Goal: Information Seeking & Learning: Learn about a topic

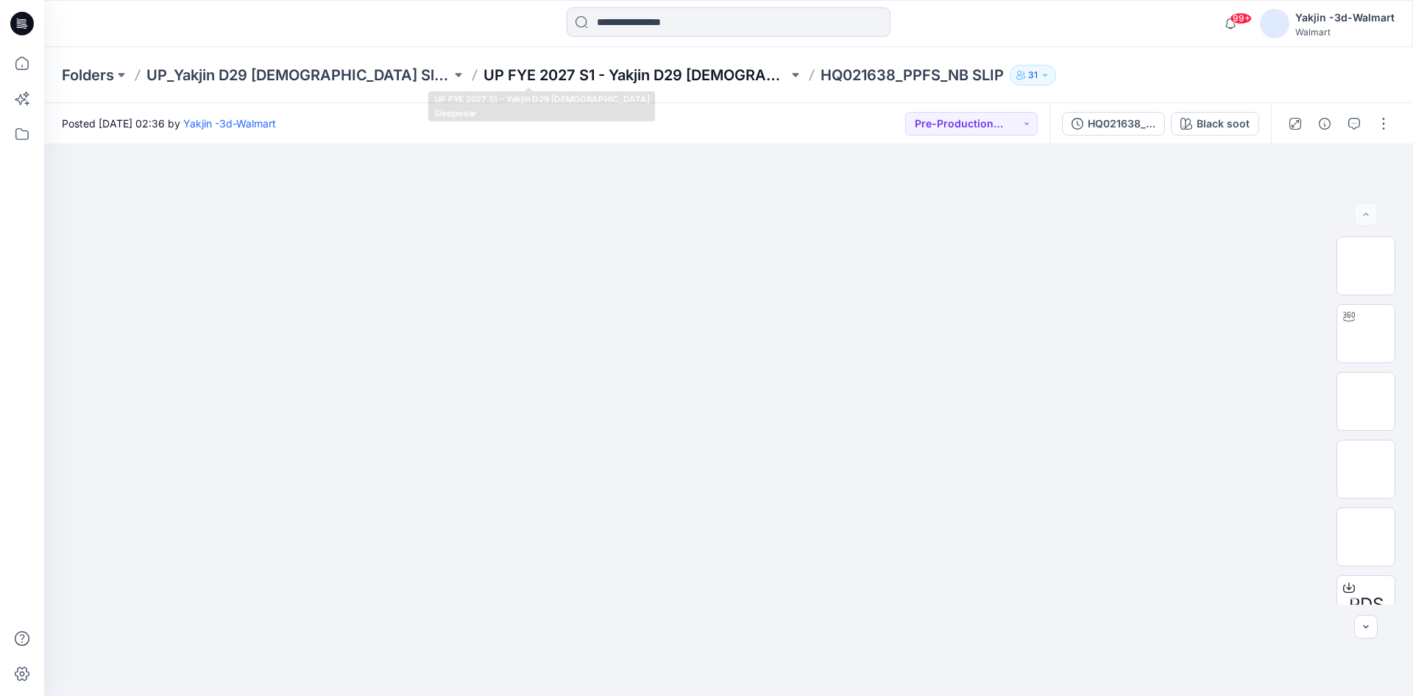
click at [484, 77] on p "UP FYE 2027 S1 - Yakjin D29 [DEMOGRAPHIC_DATA] Sleepwear" at bounding box center [636, 75] width 305 height 21
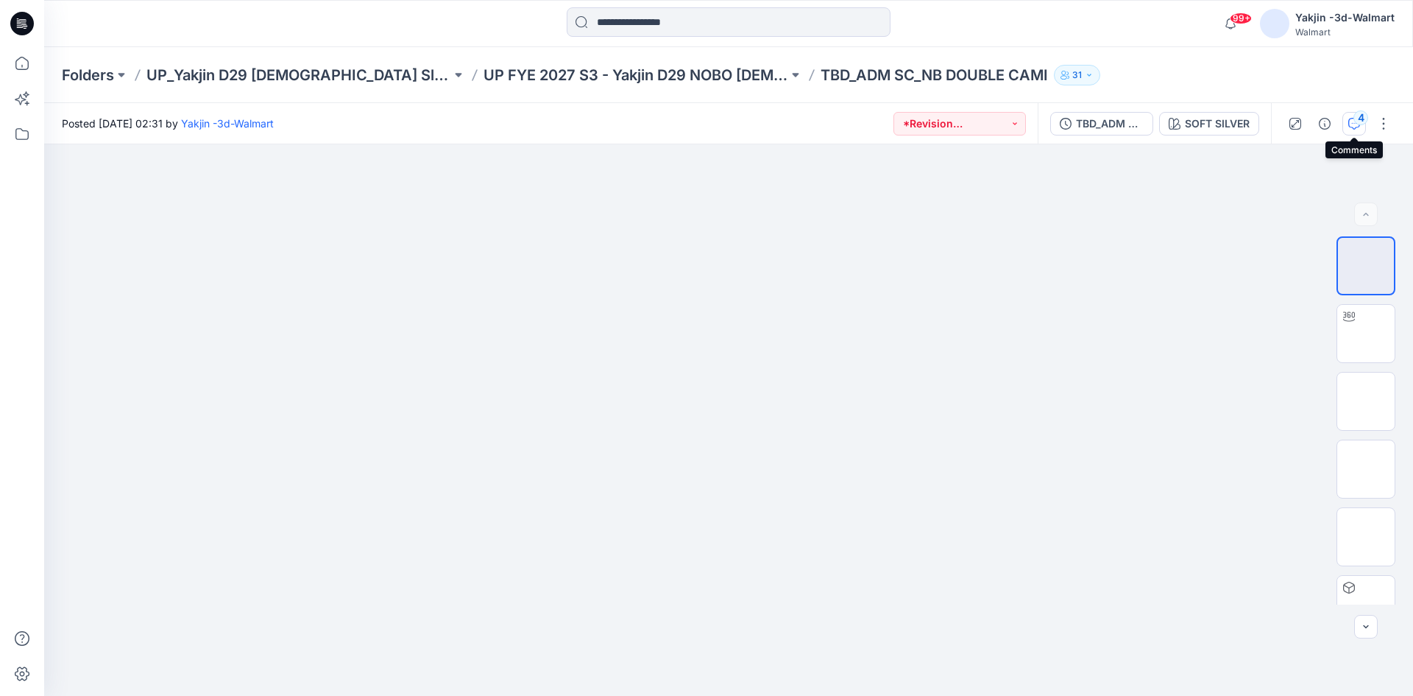
click at [1348, 120] on icon "button" at bounding box center [1354, 124] width 12 height 12
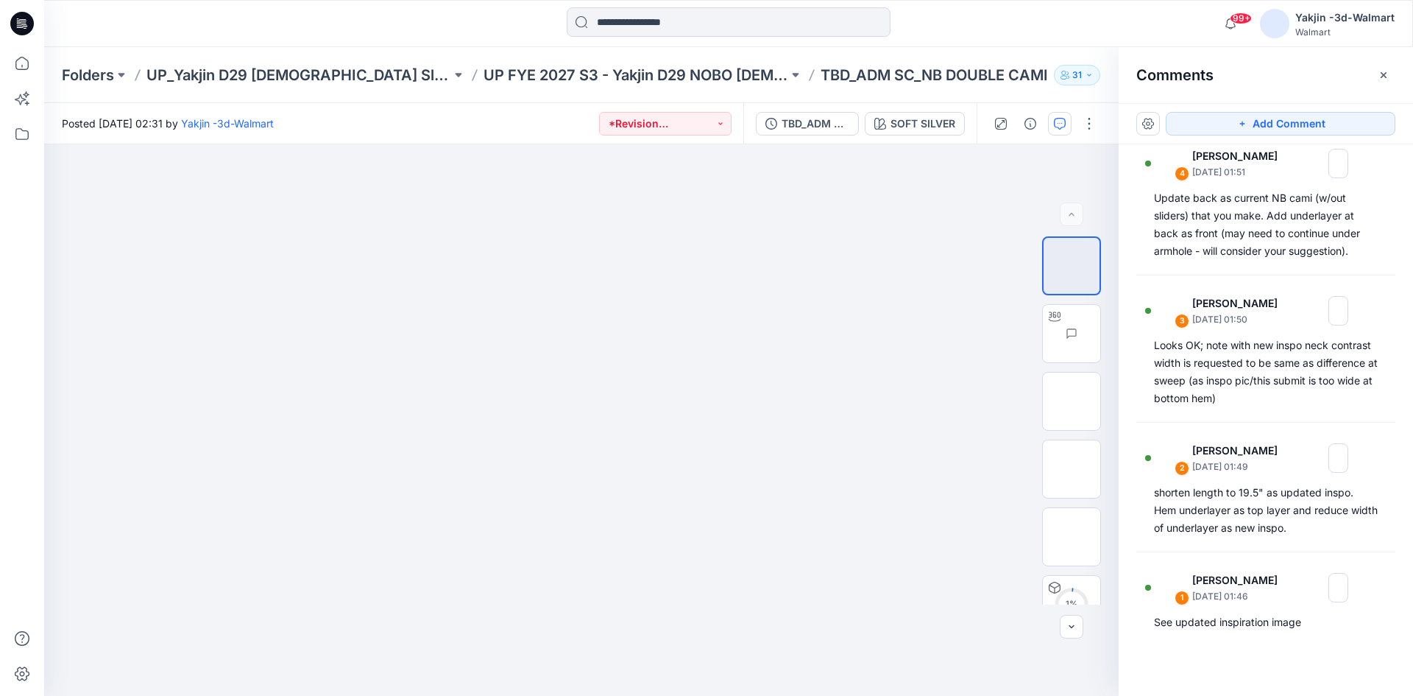
scroll to position [21, 0]
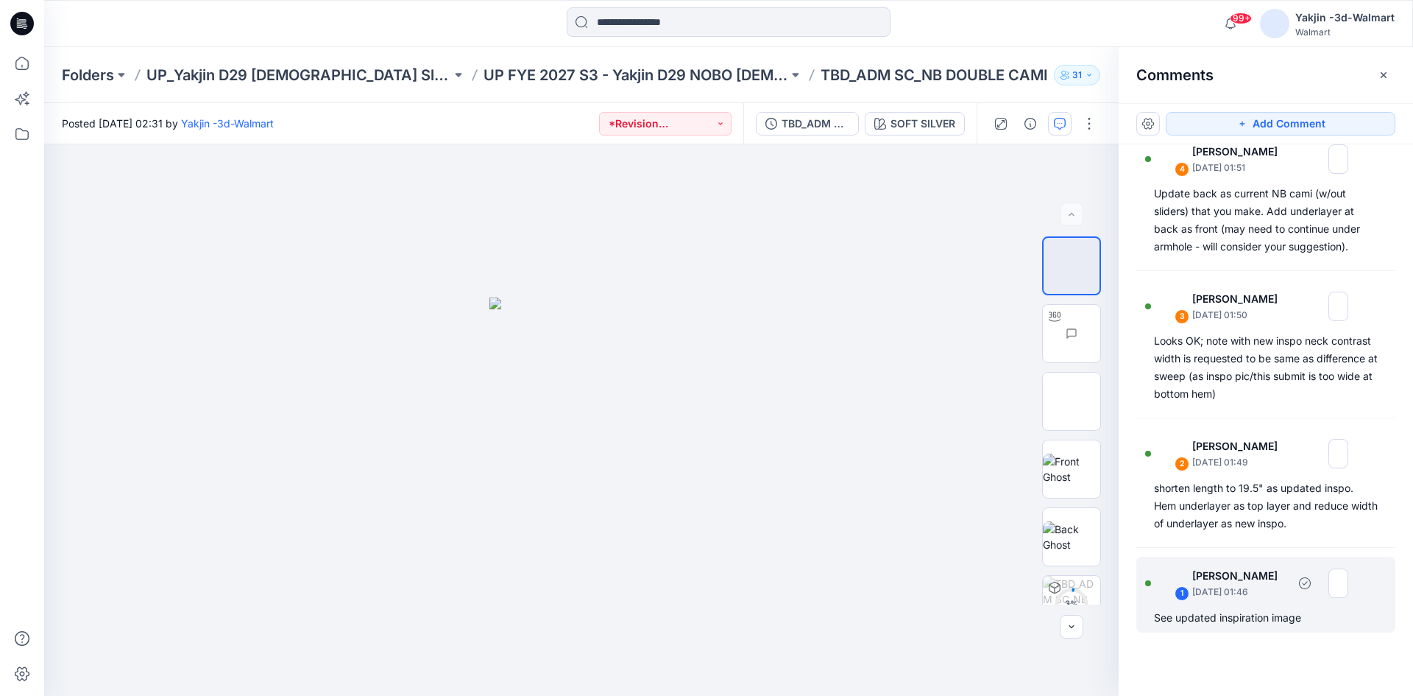
click at [1212, 622] on div "See updated inspiration image" at bounding box center [1266, 618] width 224 height 18
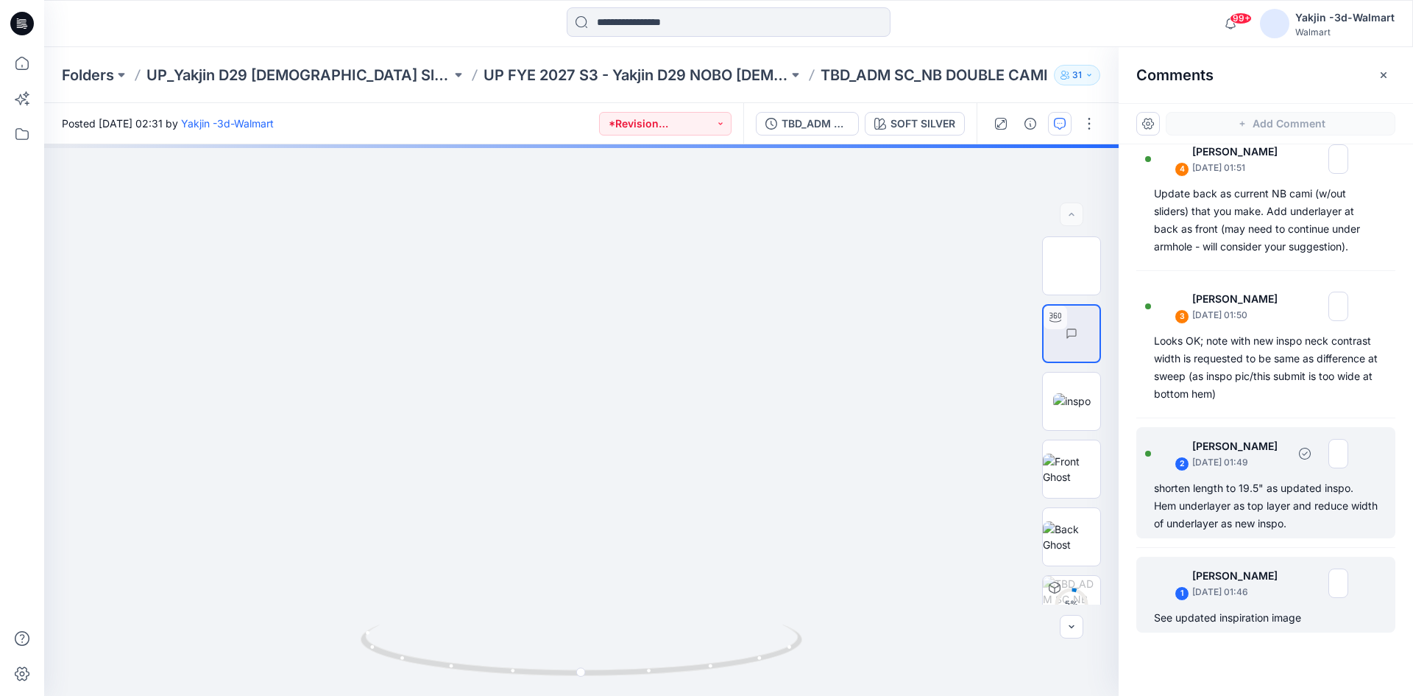
click at [1212, 509] on div "shorten length to 19.5" as updated inspo. Hem underlayer as top layer and reduc…" at bounding box center [1266, 505] width 224 height 53
click at [1226, 583] on p "[PERSON_NAME]" at bounding box center [1234, 576] width 85 height 18
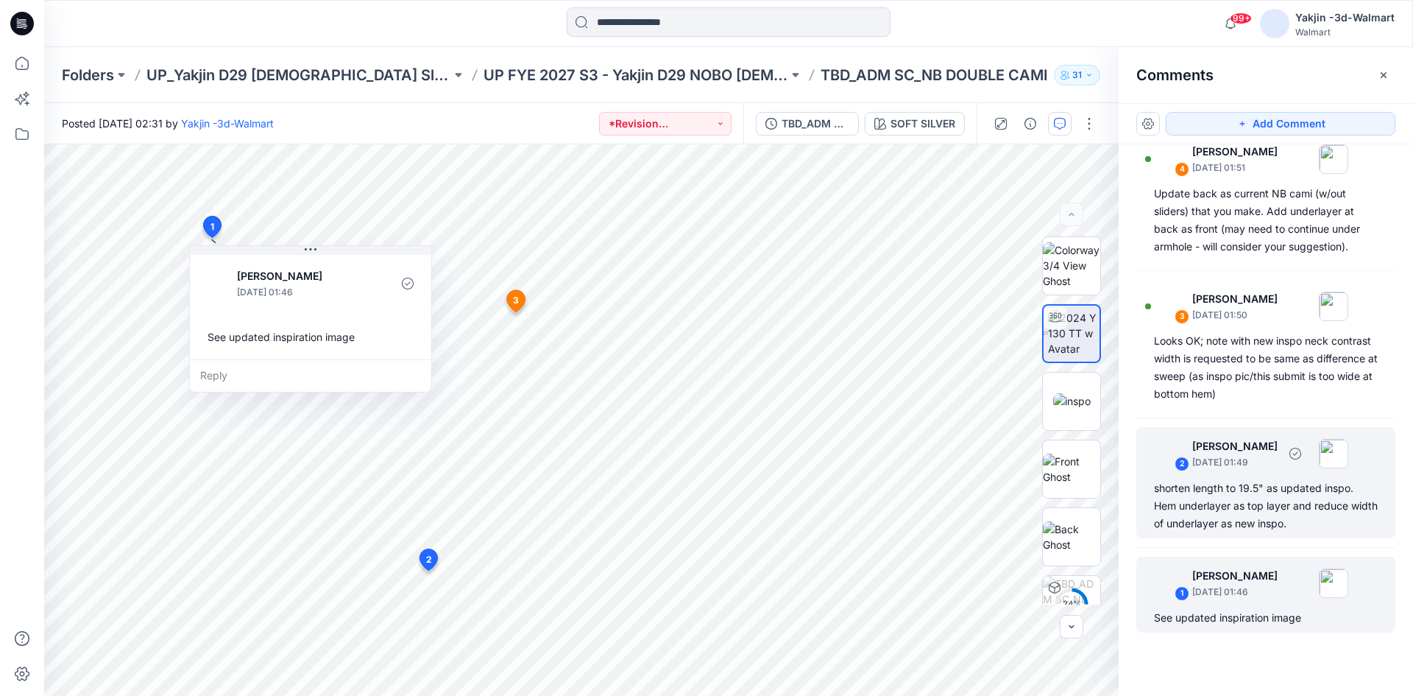
click at [1256, 501] on div "shorten length to 19.5" as updated inspo. Hem underlayer as top layer and reduc…" at bounding box center [1266, 505] width 224 height 53
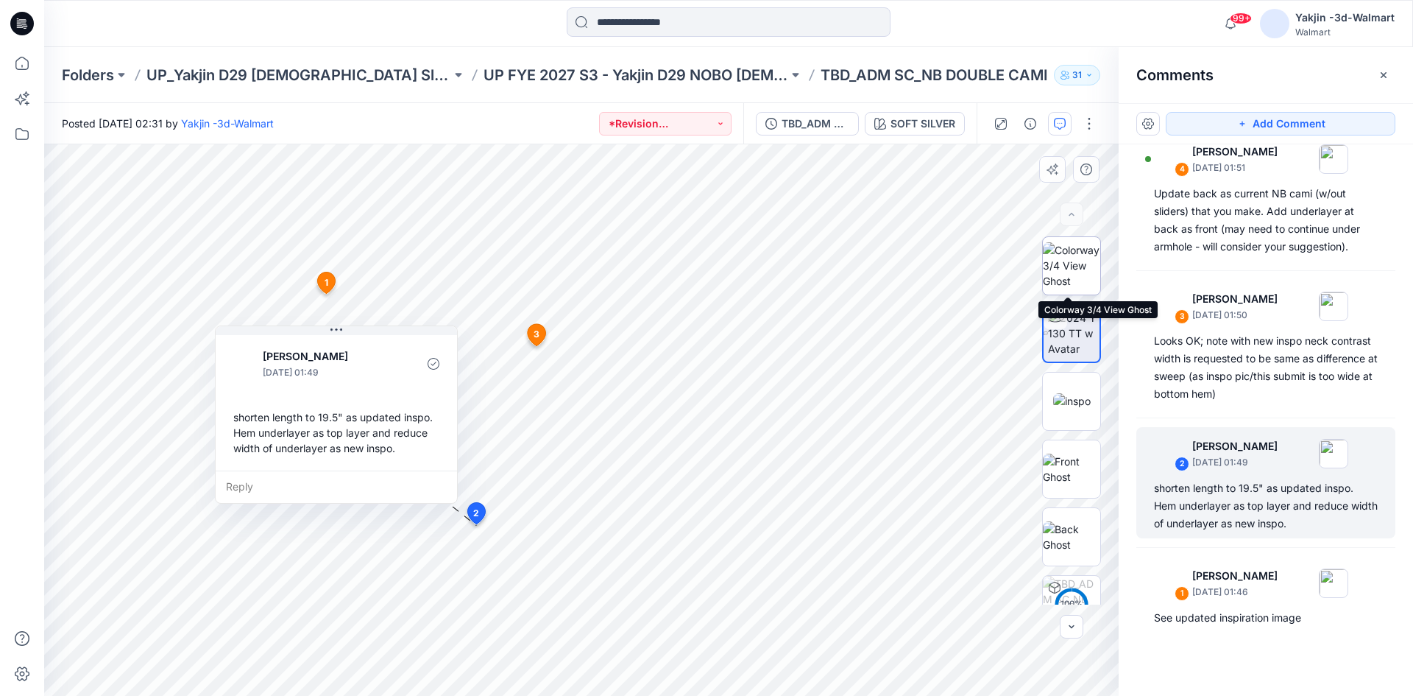
click at [1074, 279] on img at bounding box center [1071, 265] width 57 height 46
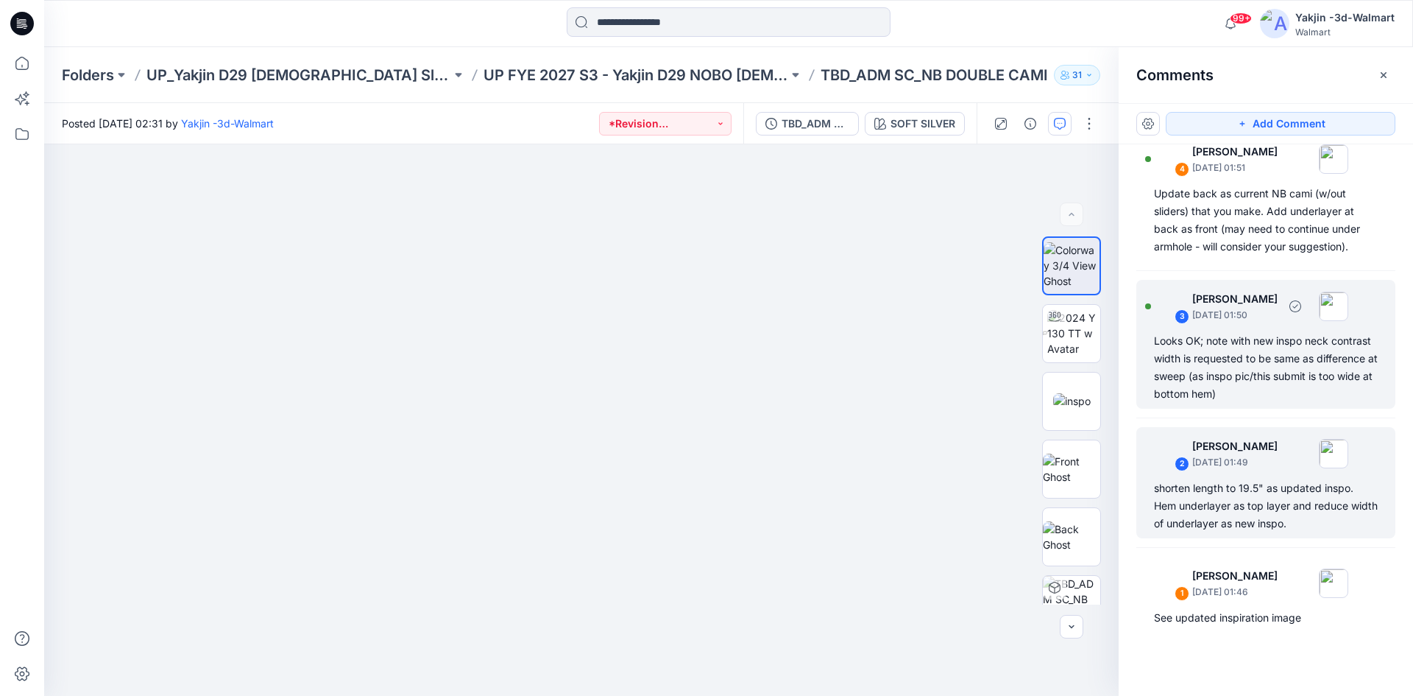
click at [1213, 347] on div "Looks OK; note with new inspo neck contrast width is requested to be same as di…" at bounding box center [1266, 367] width 224 height 71
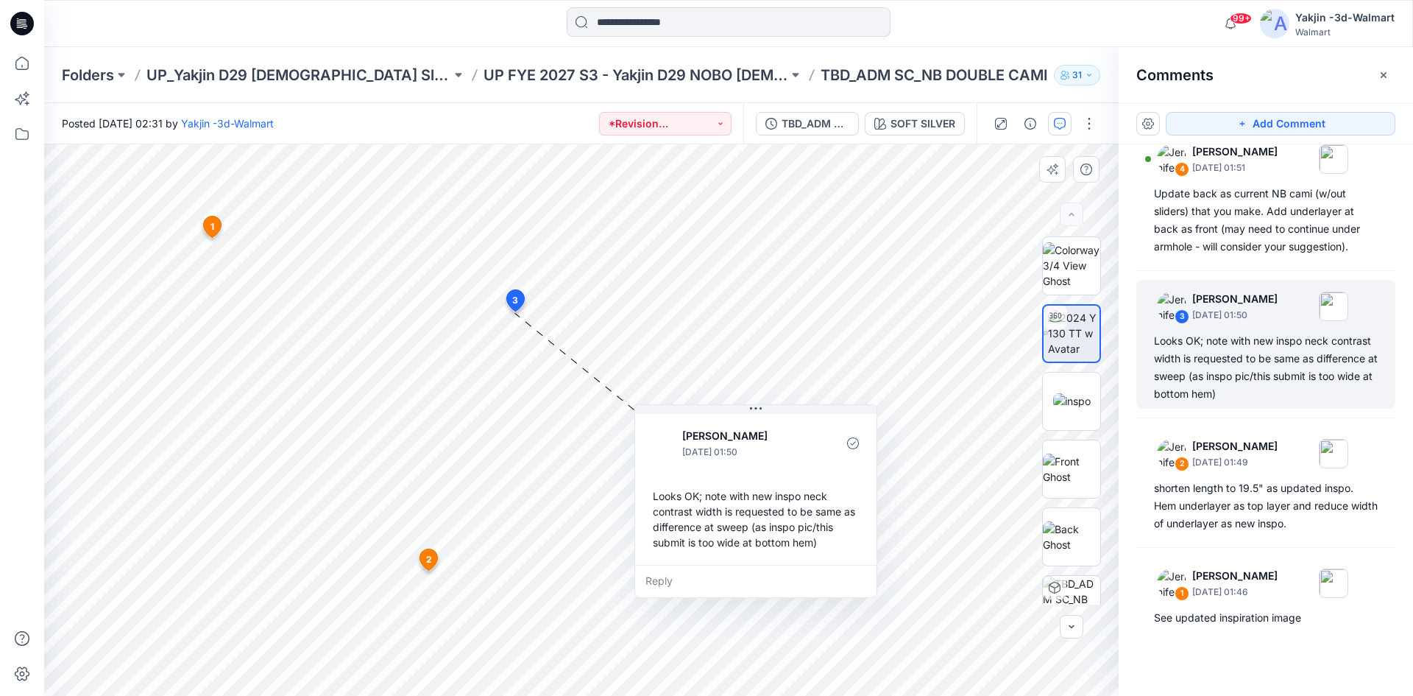
drag, startPoint x: 554, startPoint y: 372, endPoint x: 682, endPoint y: 410, distance: 133.5
click at [682, 411] on div "[PERSON_NAME] [DATE] 01:50 Looks OK; note with new inspo neck contrast width is…" at bounding box center [755, 488] width 241 height 154
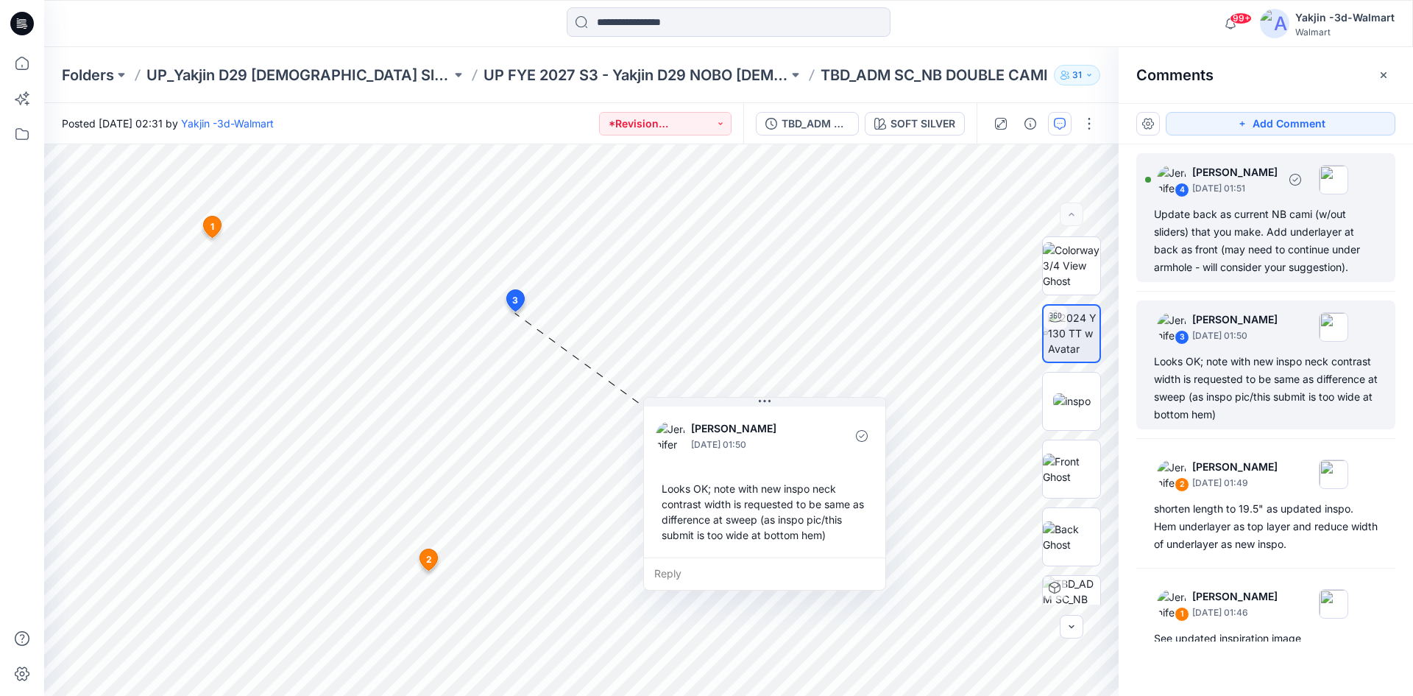
click at [1221, 225] on div "Update back as current NB cami (w/out sliders) that you make. Add underlayer at…" at bounding box center [1266, 240] width 224 height 71
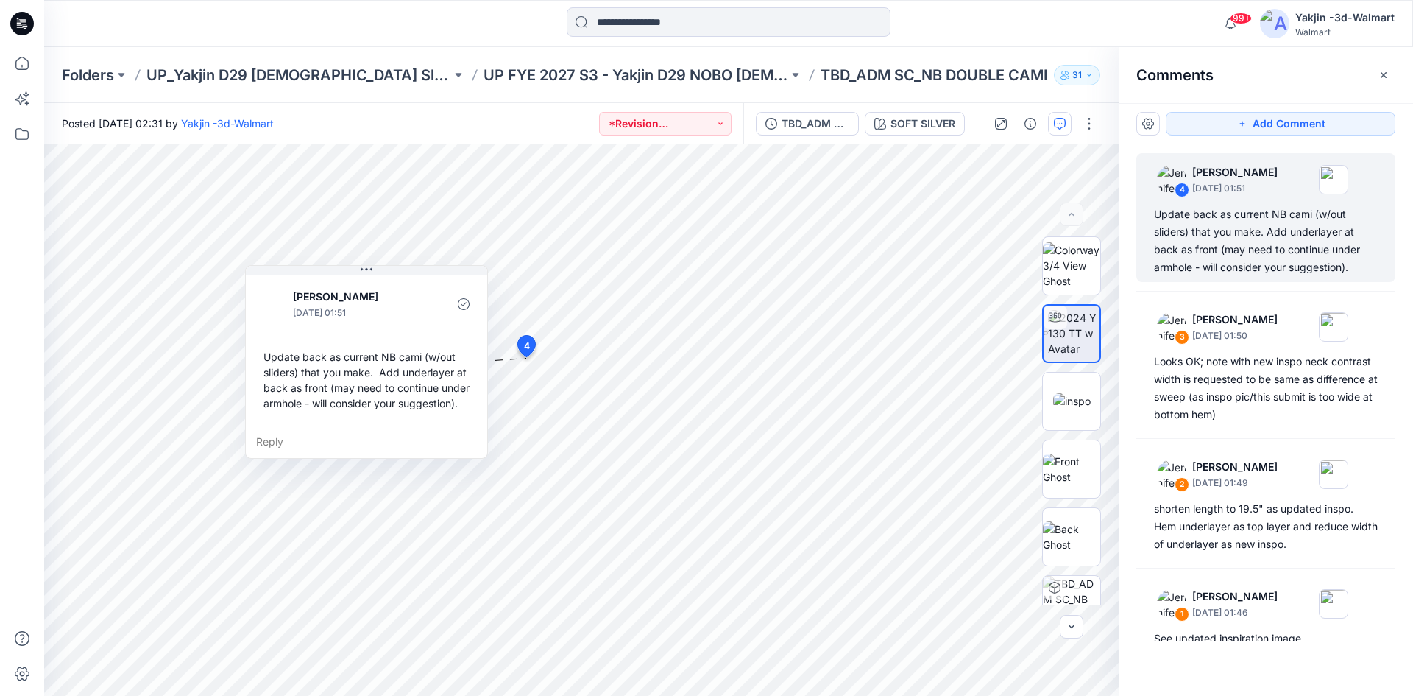
click at [1022, 34] on div at bounding box center [728, 23] width 685 height 32
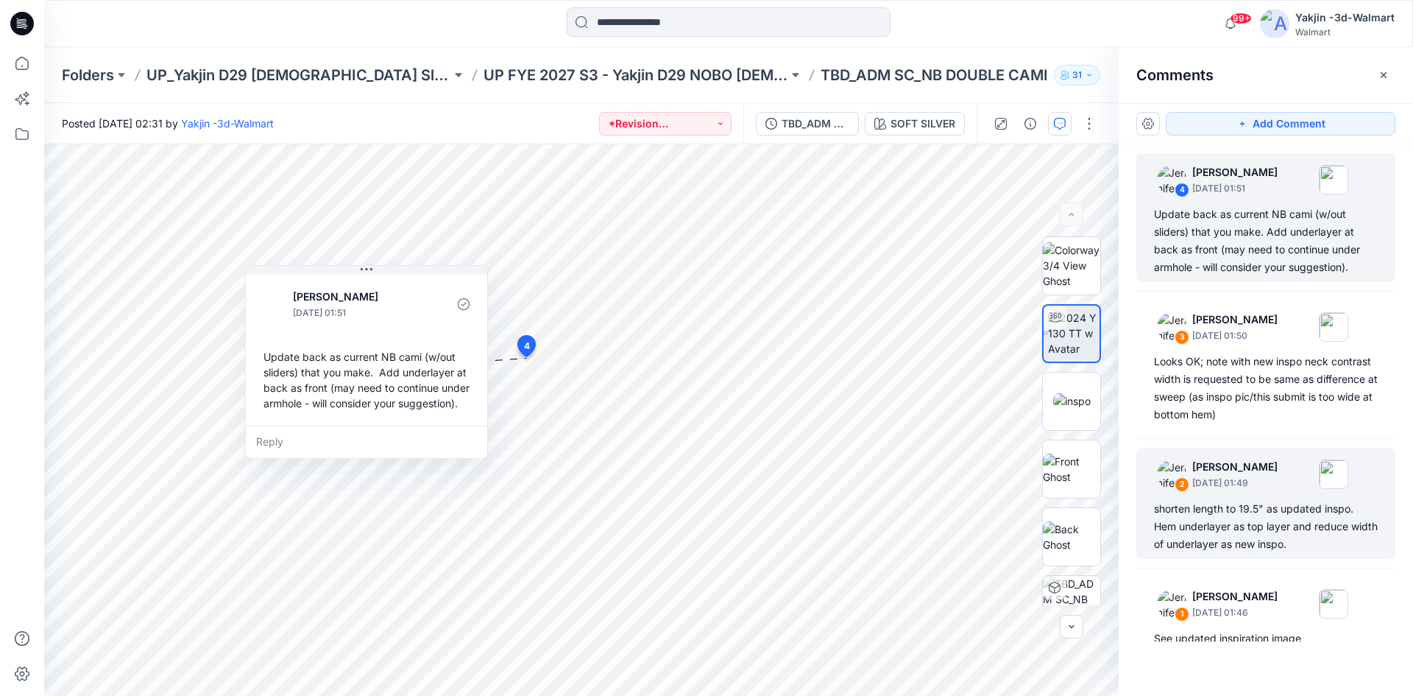
scroll to position [21, 0]
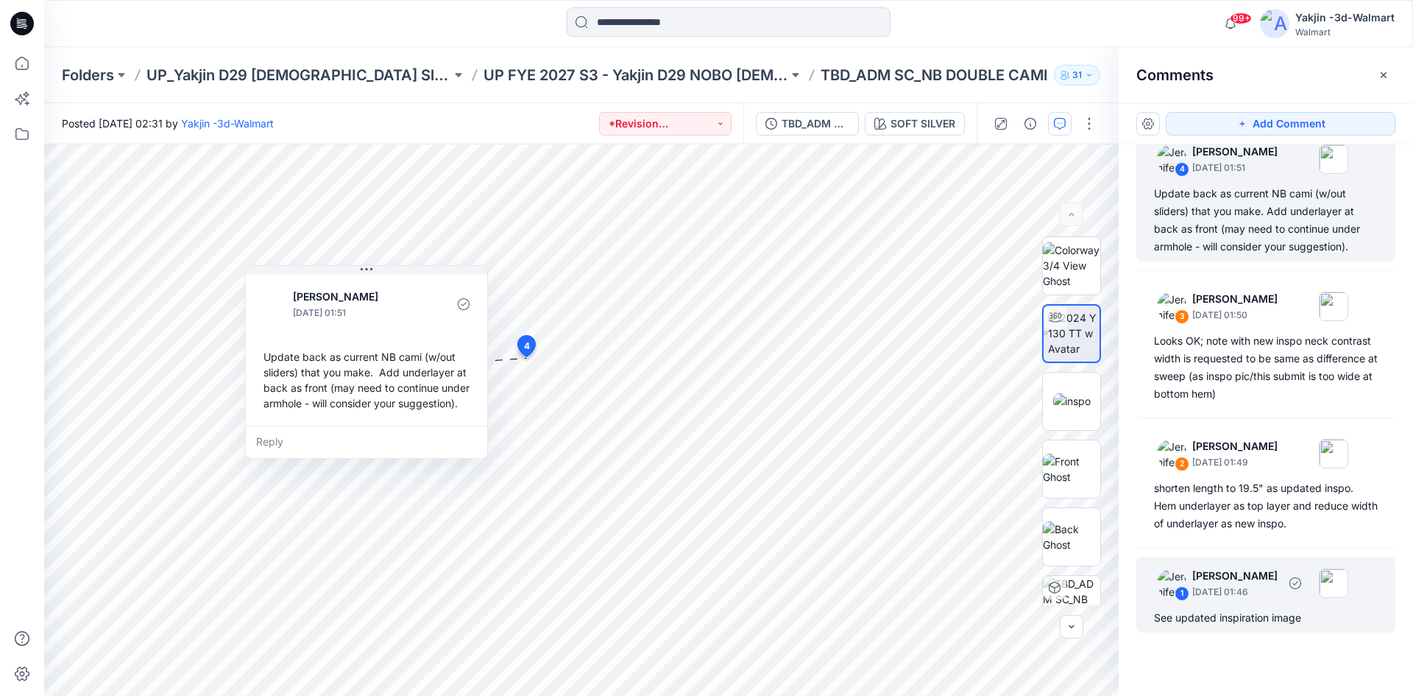
click at [1215, 599] on div "1 [PERSON_NAME] [DATE] 01:46" at bounding box center [1246, 582] width 203 height 40
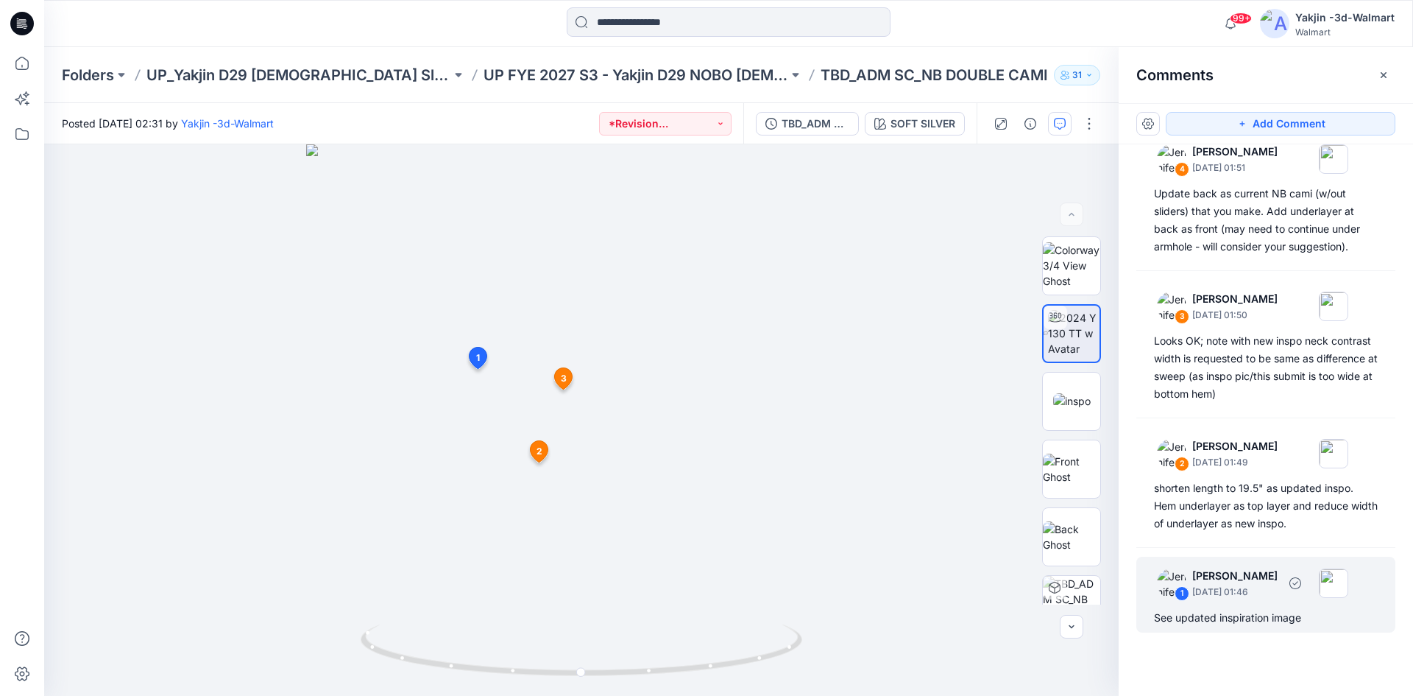
click at [1245, 593] on p "[DATE] 01:46" at bounding box center [1234, 591] width 85 height 15
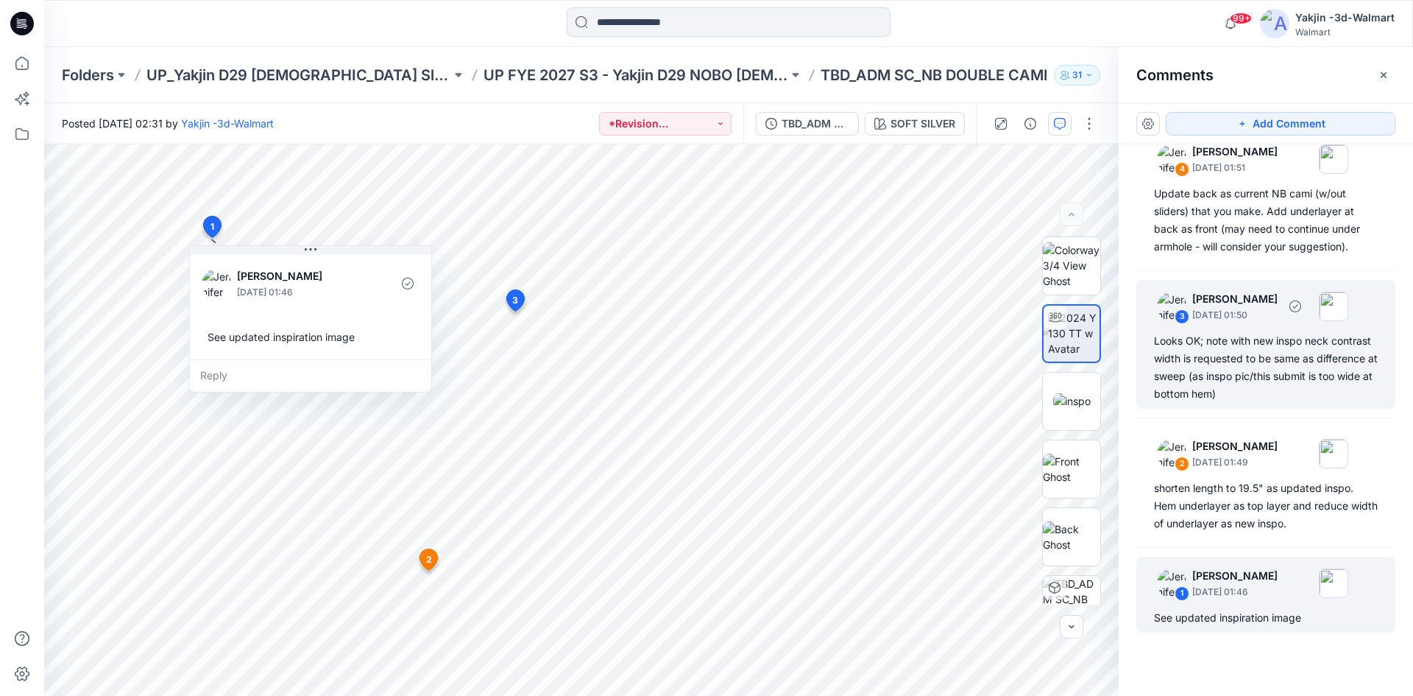
click at [1227, 381] on div "Looks OK; note with new inspo neck contrast width is requested to be same as di…" at bounding box center [1266, 367] width 224 height 71
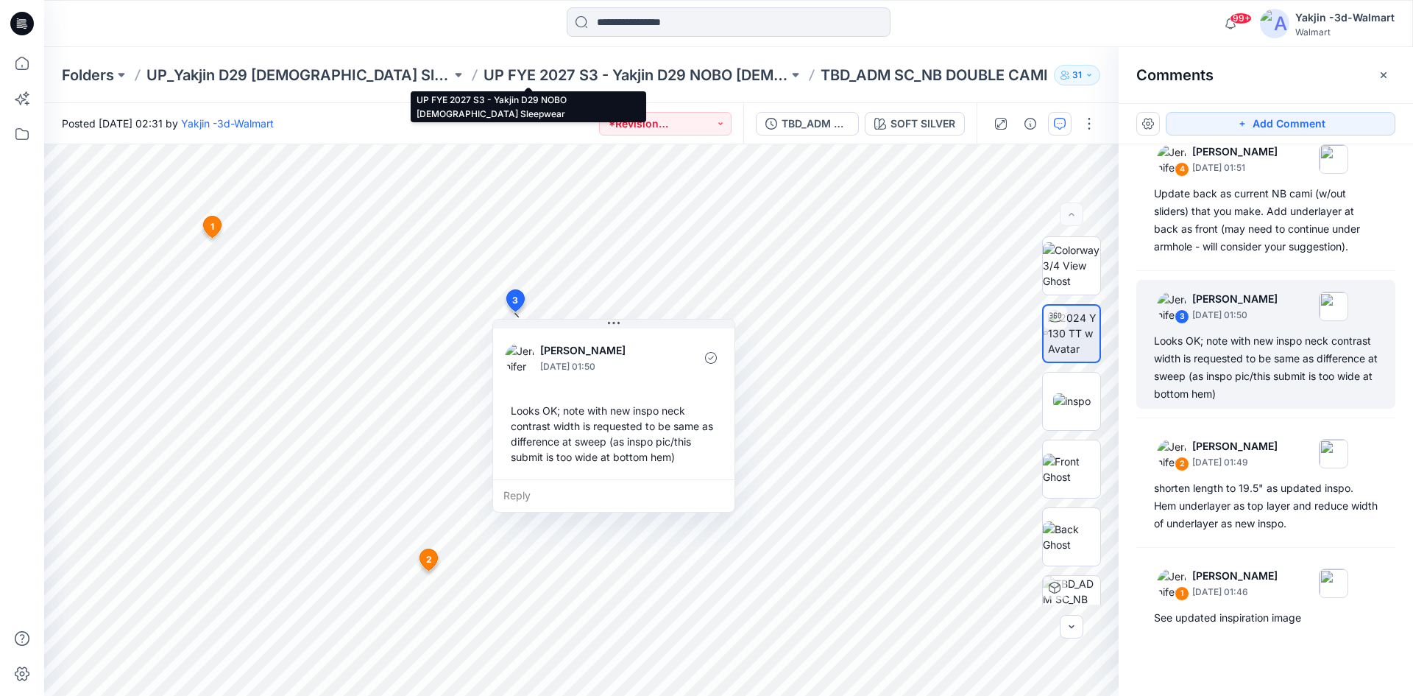
click at [513, 81] on p "UP FYE 2027 S3 - Yakjin D29 NOBO [DEMOGRAPHIC_DATA] Sleepwear" at bounding box center [636, 75] width 305 height 21
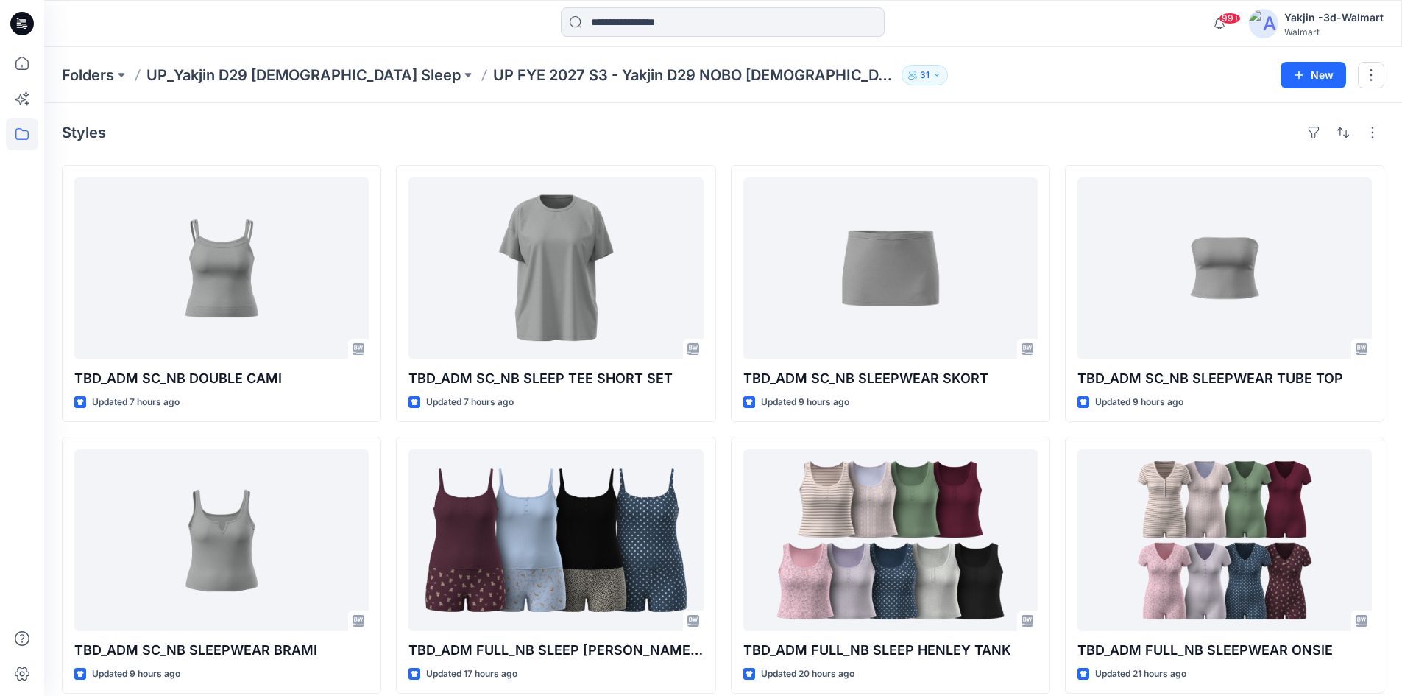
click at [162, 16] on div at bounding box center [213, 23] width 339 height 32
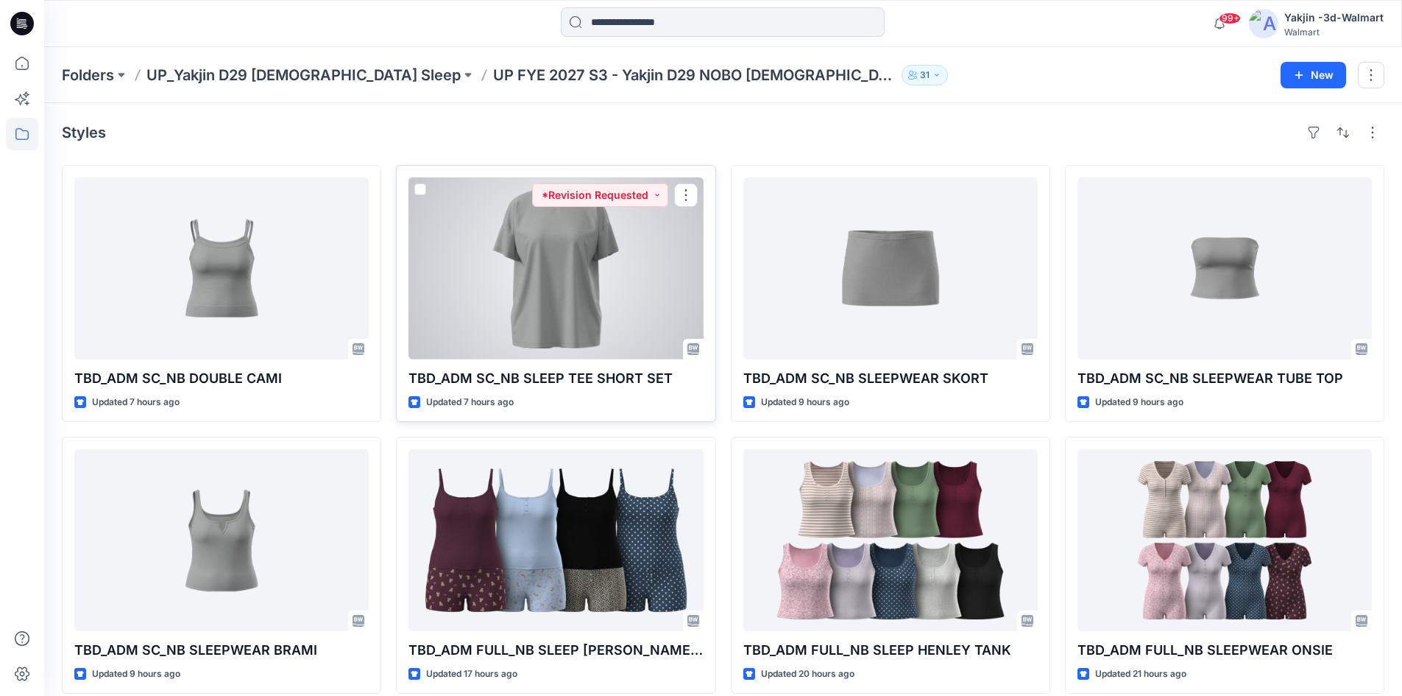
click at [543, 321] on div at bounding box center [556, 268] width 294 height 182
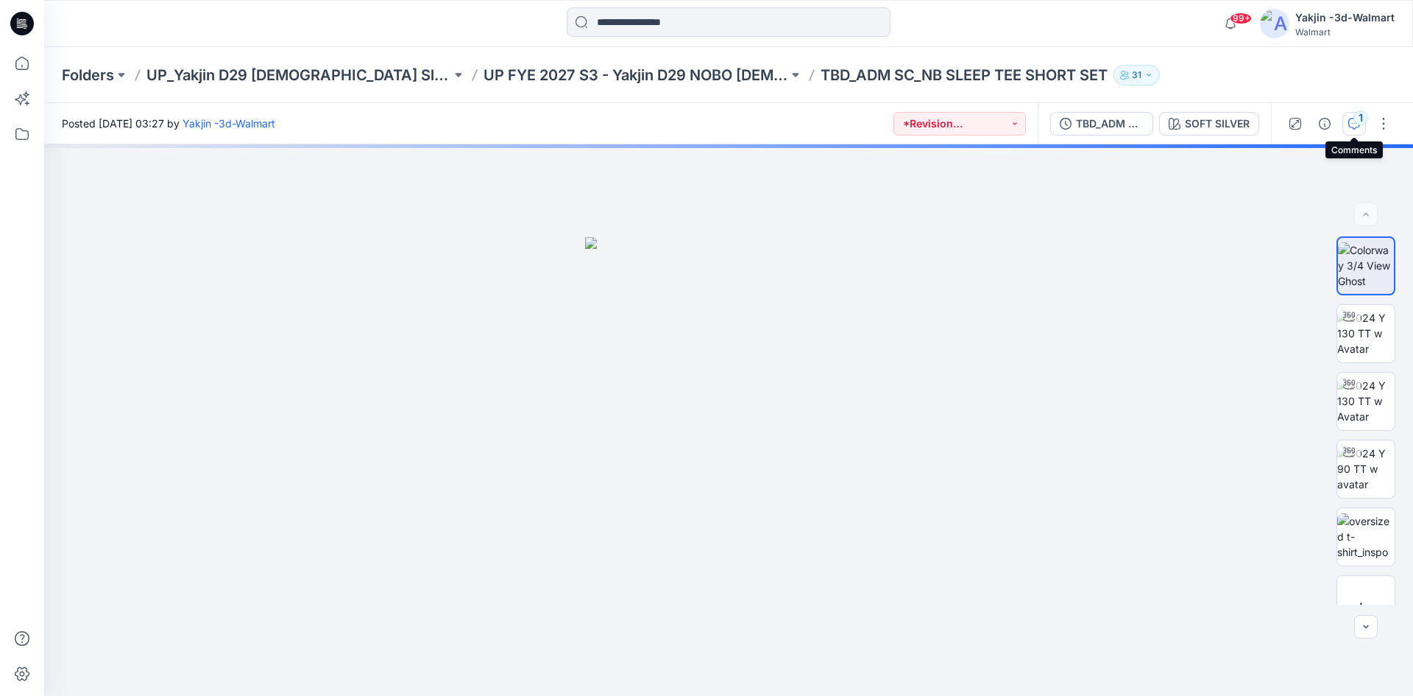
click at [1354, 117] on button "1" at bounding box center [1355, 124] width 24 height 24
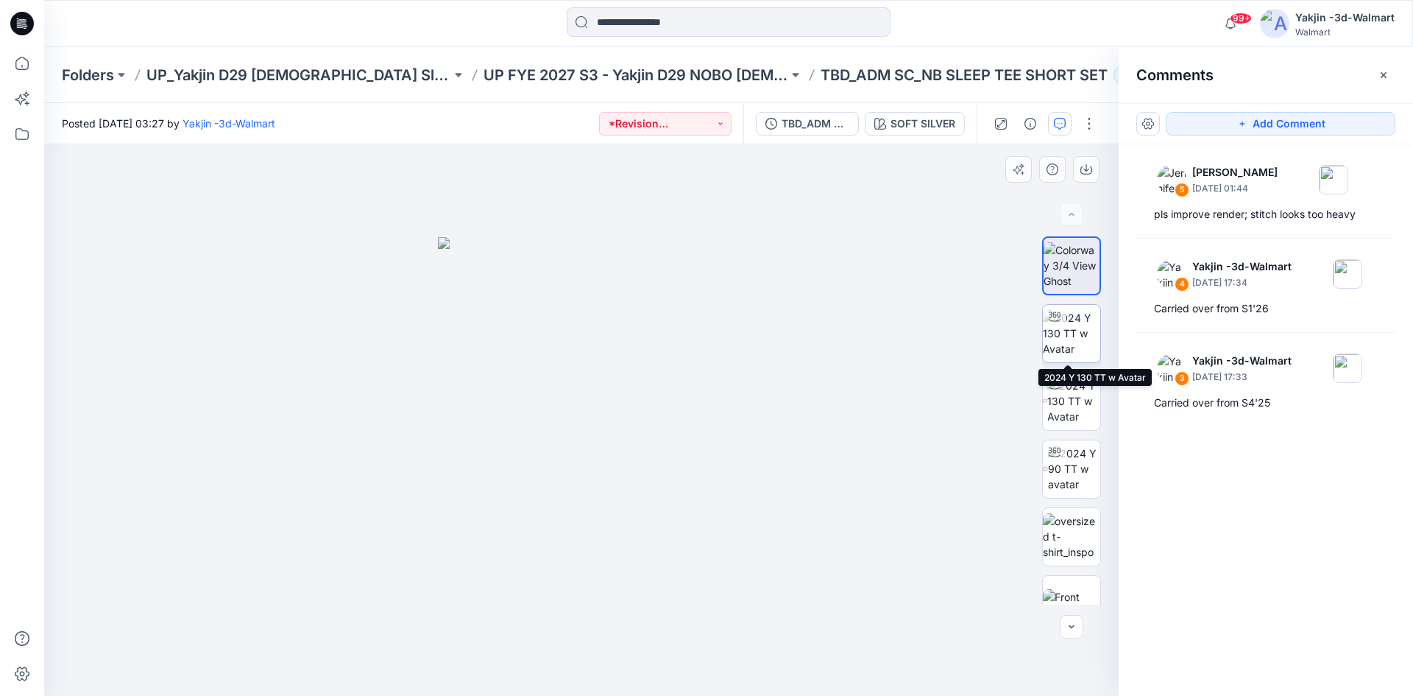
click at [1056, 335] on img at bounding box center [1071, 333] width 57 height 46
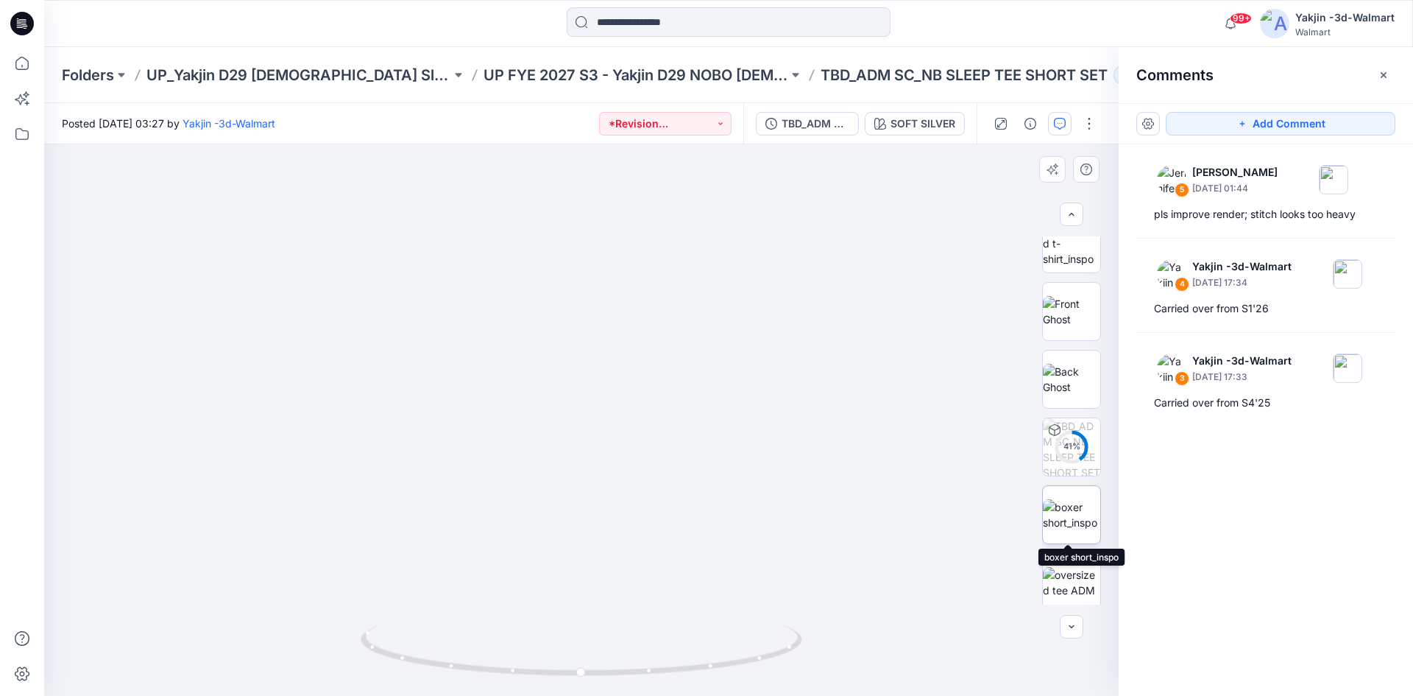
scroll to position [294, 0]
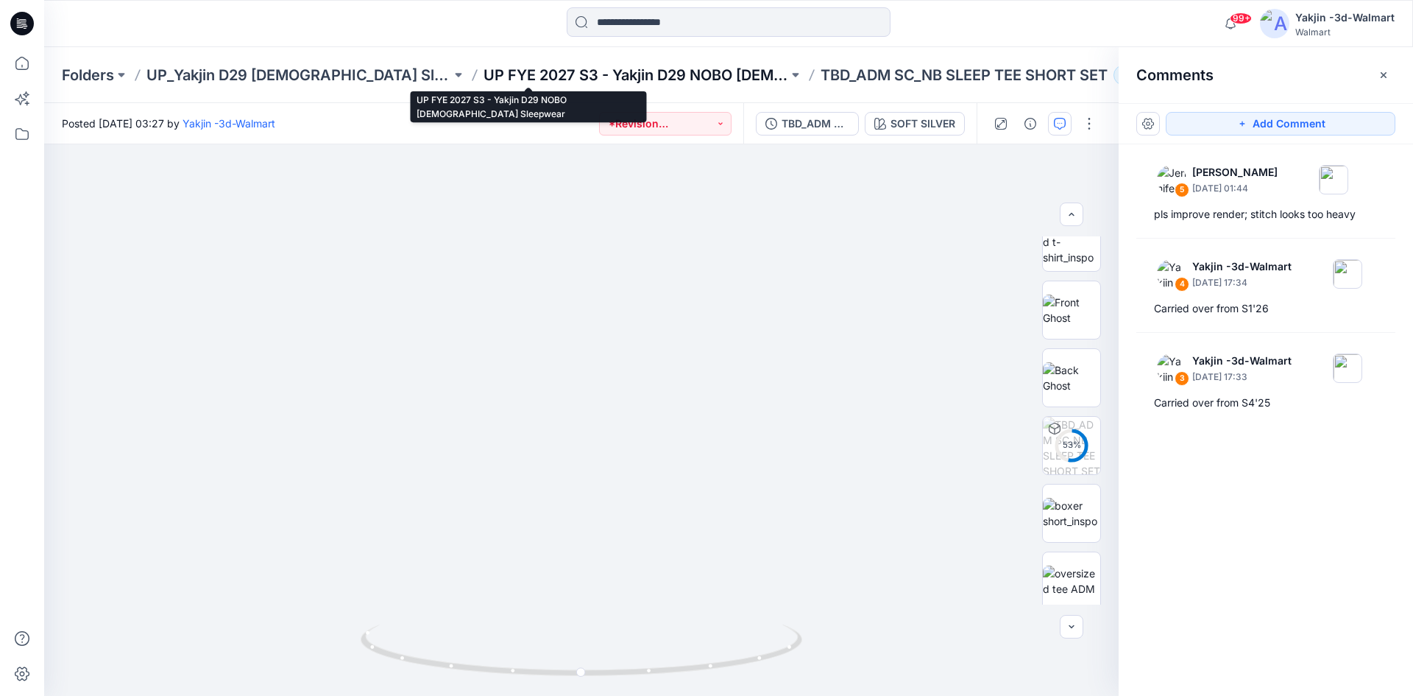
click at [594, 74] on p "UP FYE 2027 S3 - Yakjin D29 NOBO [DEMOGRAPHIC_DATA] Sleepwear" at bounding box center [636, 75] width 305 height 21
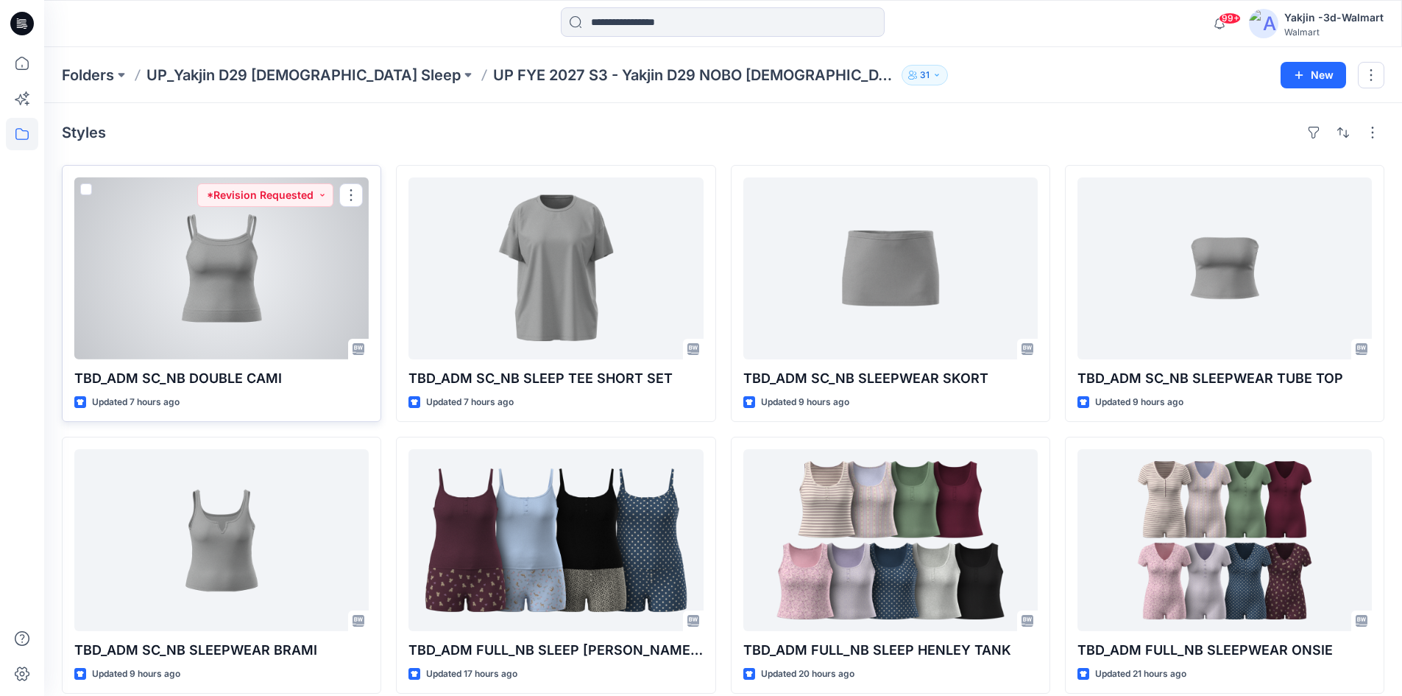
click at [160, 254] on div at bounding box center [221, 268] width 294 height 182
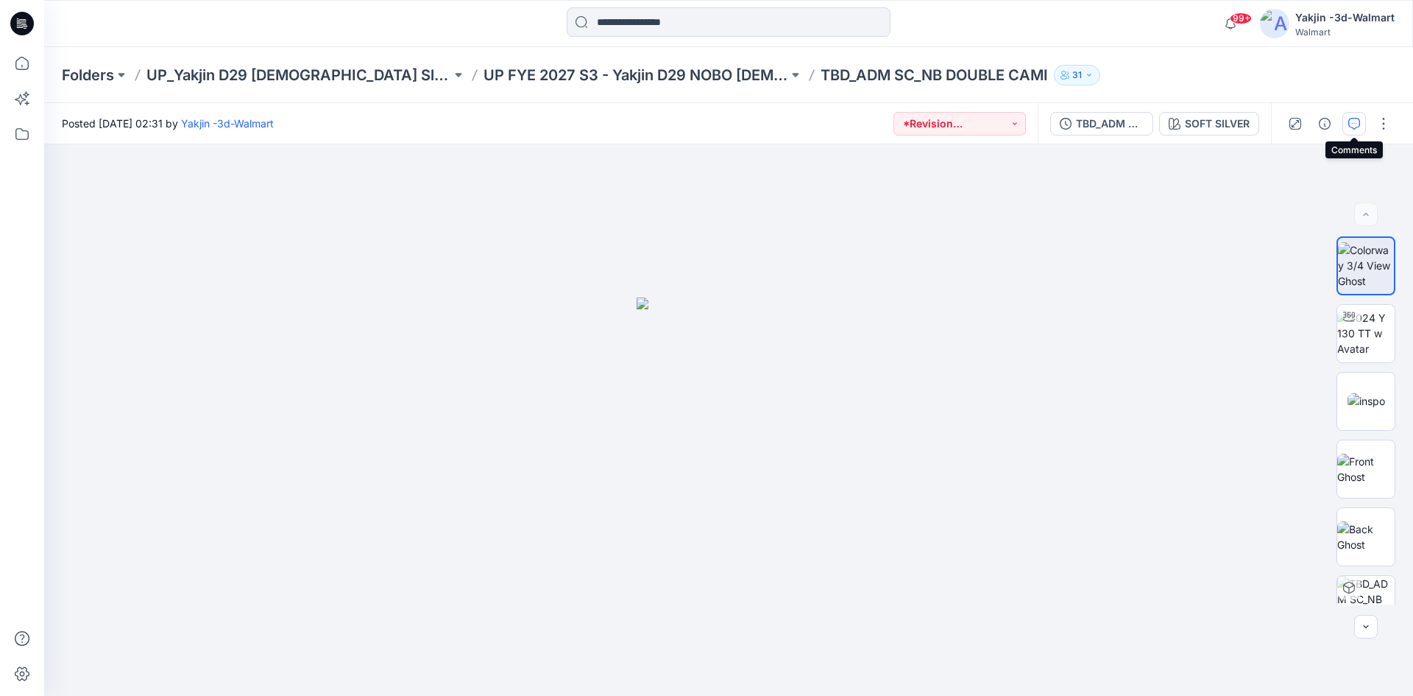
click at [1357, 126] on icon "button" at bounding box center [1354, 124] width 12 height 12
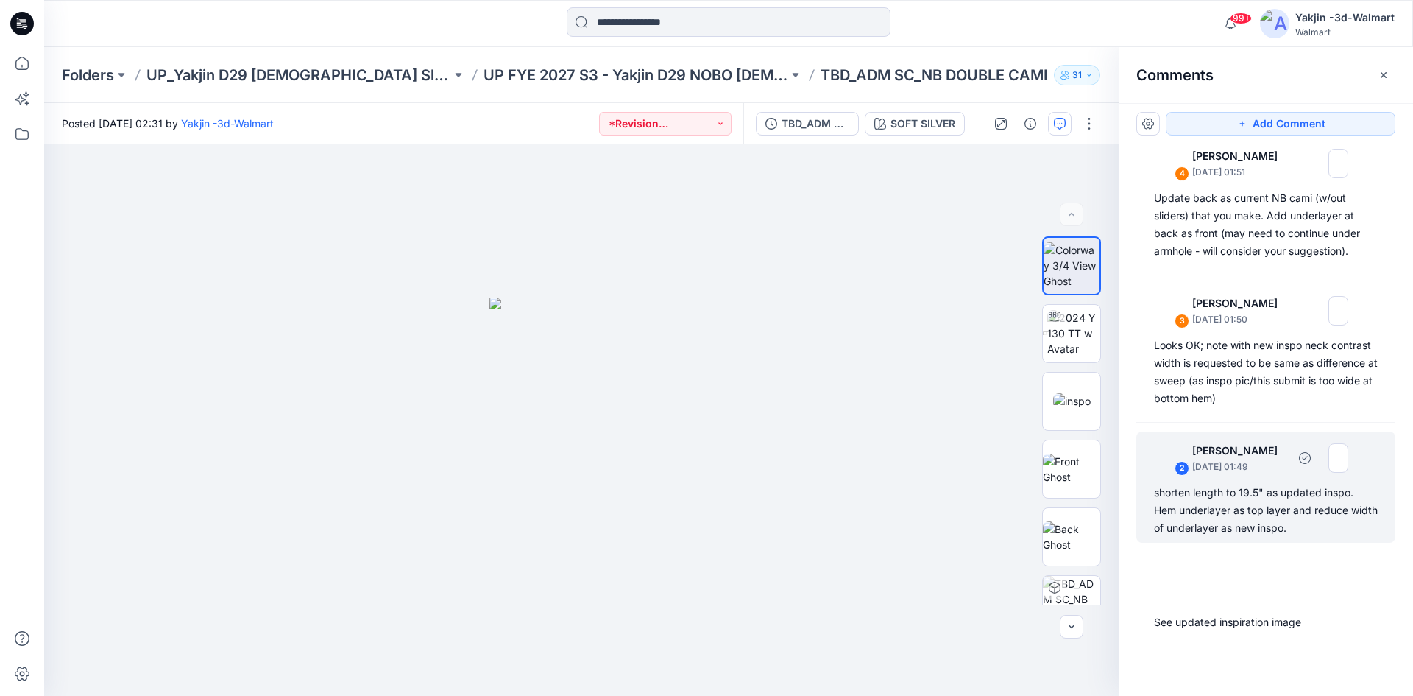
scroll to position [21, 0]
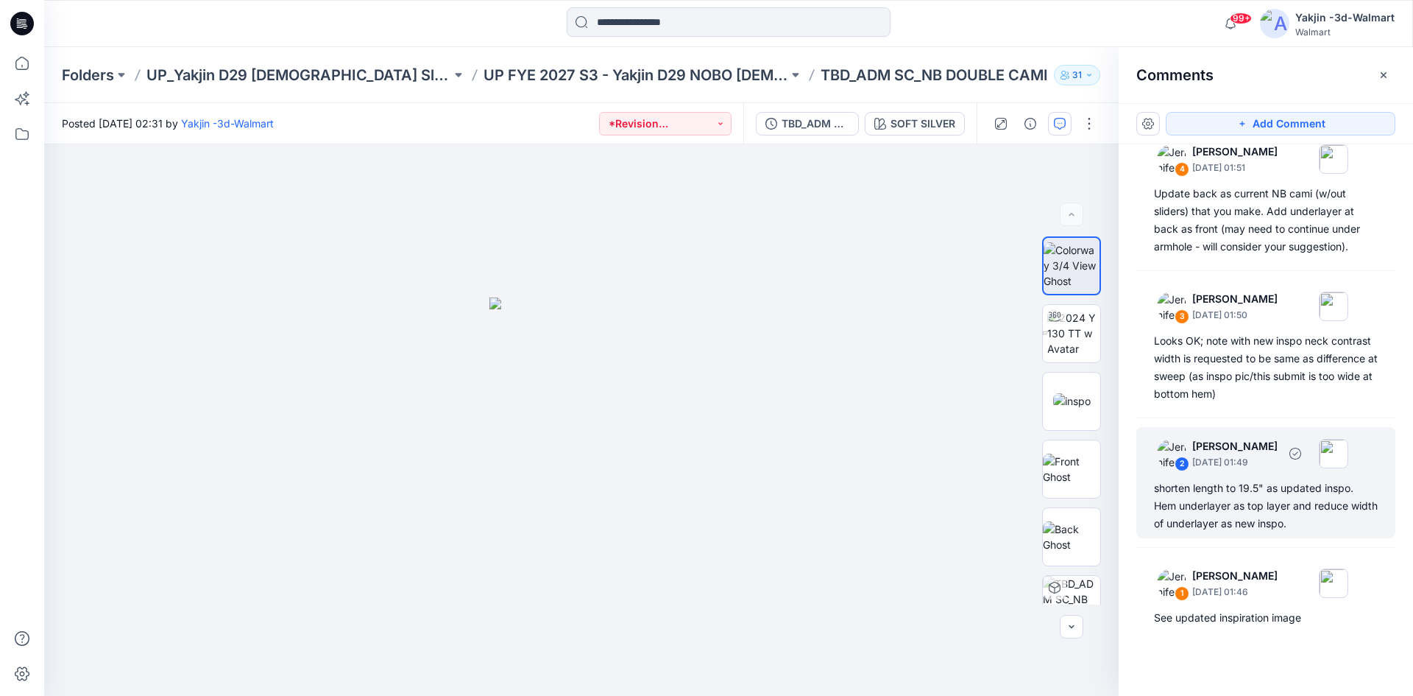
click at [1249, 503] on div "shorten length to 19.5" as updated inspo. Hem underlayer as top layer and reduc…" at bounding box center [1266, 505] width 224 height 53
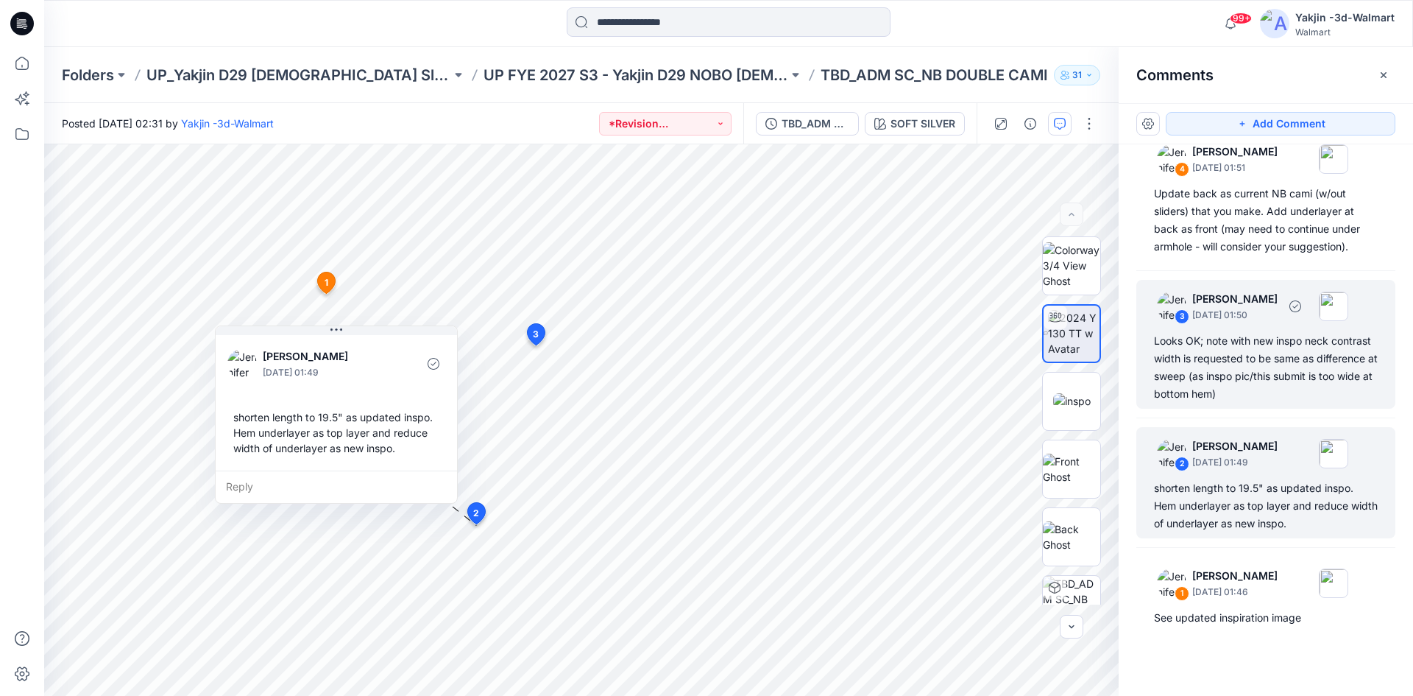
click at [1245, 375] on div "Looks OK; note with new inspo neck contrast width is requested to be same as di…" at bounding box center [1266, 367] width 224 height 71
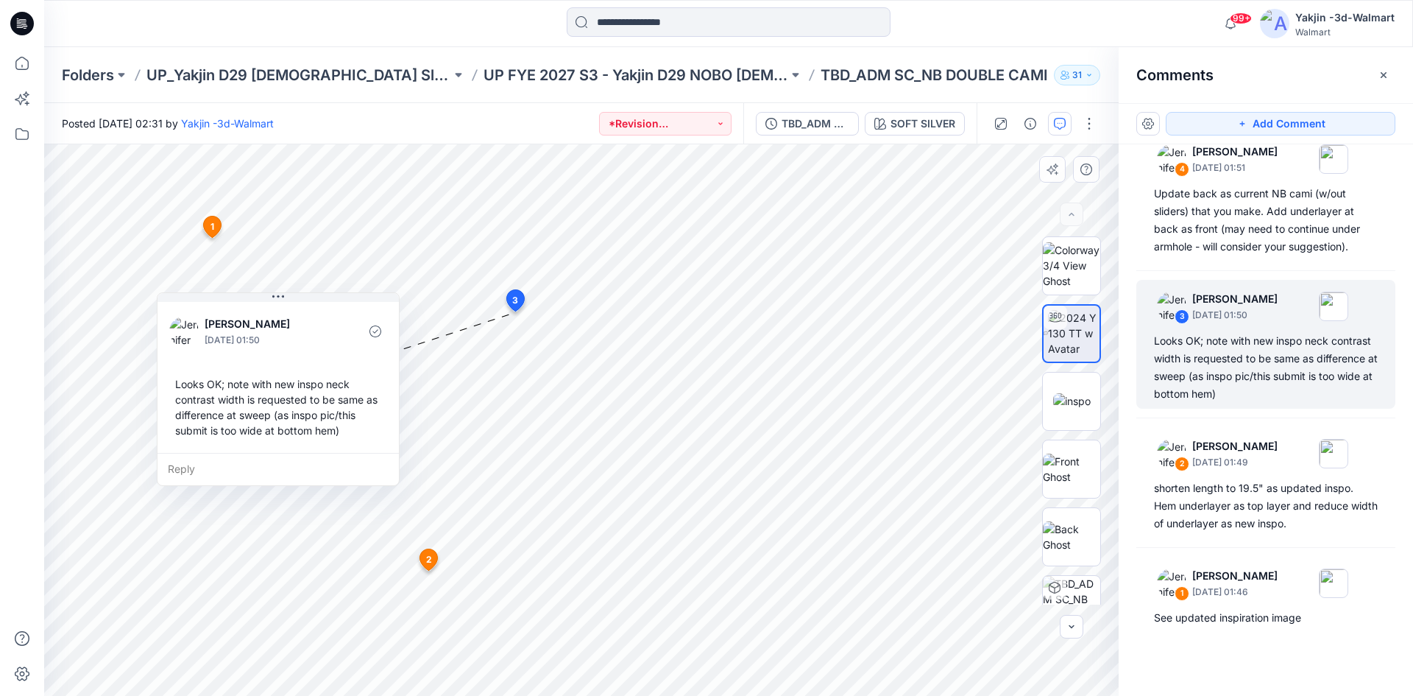
drag, startPoint x: 599, startPoint y: 451, endPoint x: 264, endPoint y: 425, distance: 336.7
click at [264, 425] on div "Looks OK; note with new inspo neck contrast width is requested to be same as di…" at bounding box center [278, 407] width 218 height 74
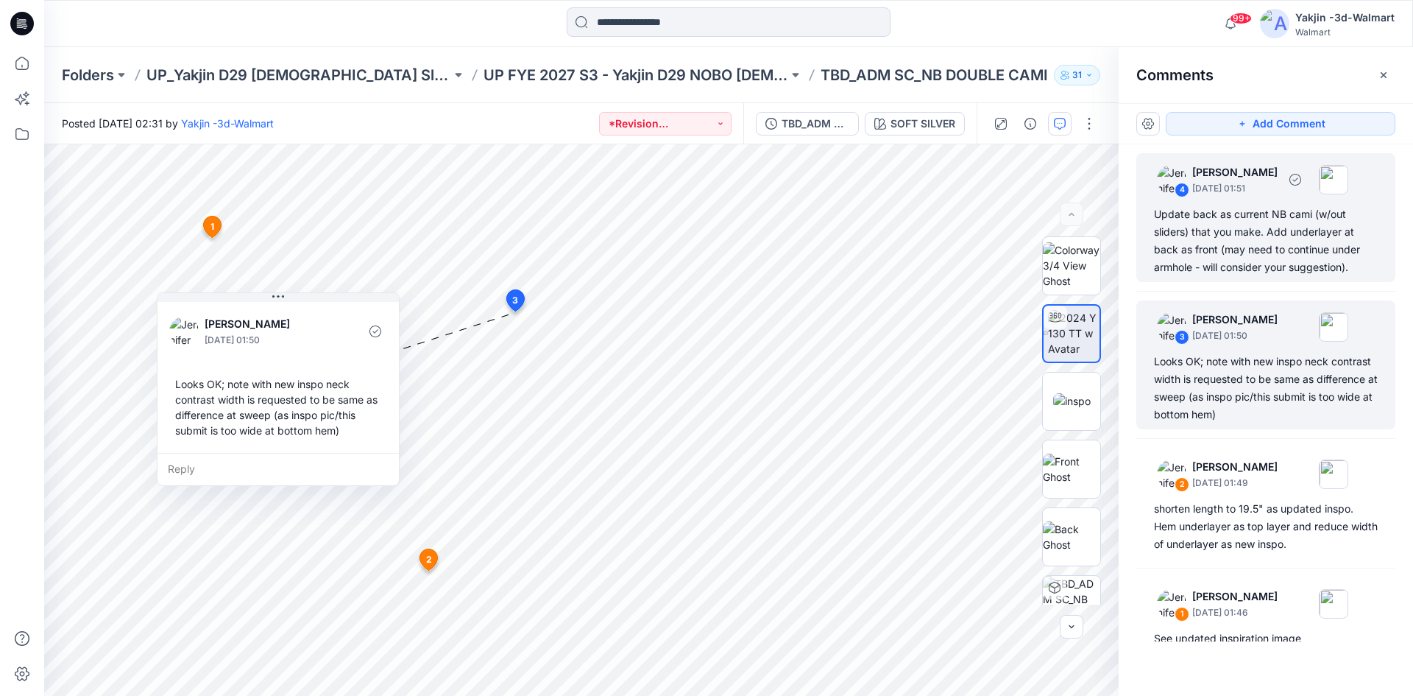
click at [1225, 250] on div "Update back as current NB cami (w/out sliders) that you make. Add underlayer at…" at bounding box center [1266, 240] width 224 height 71
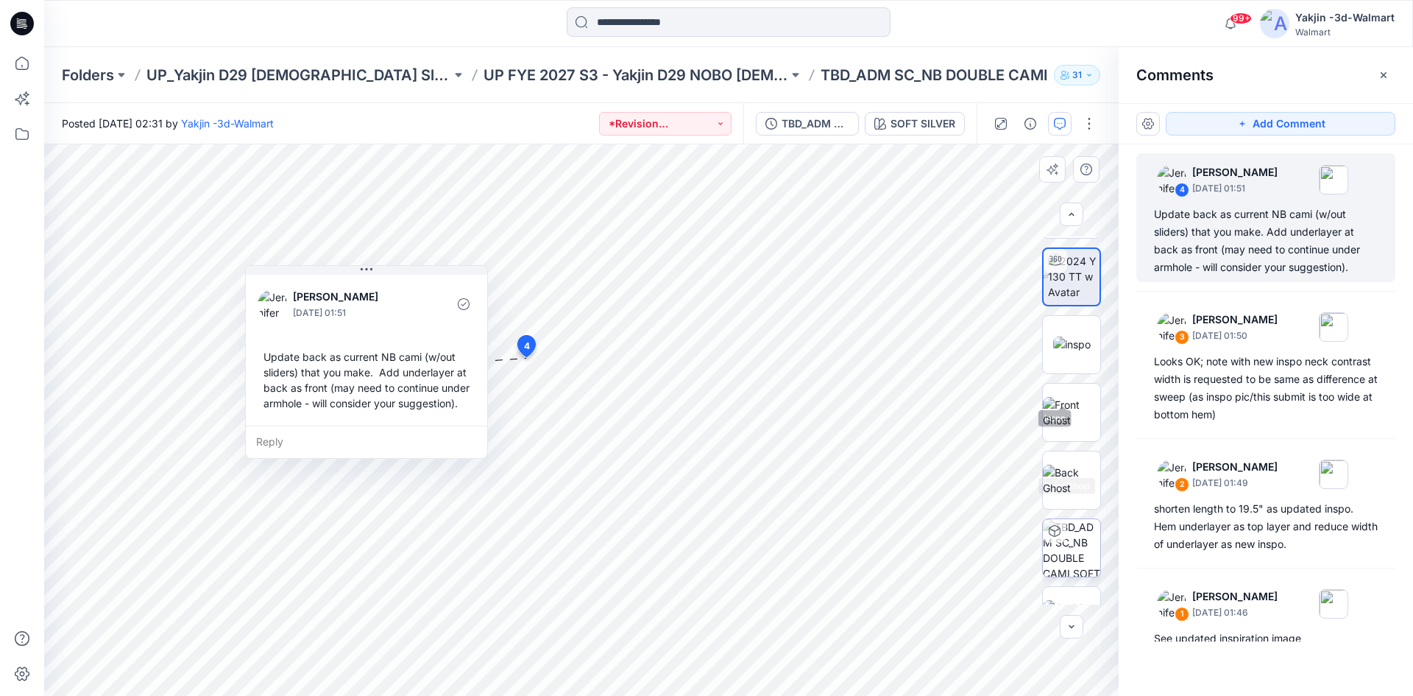
scroll to position [97, 0]
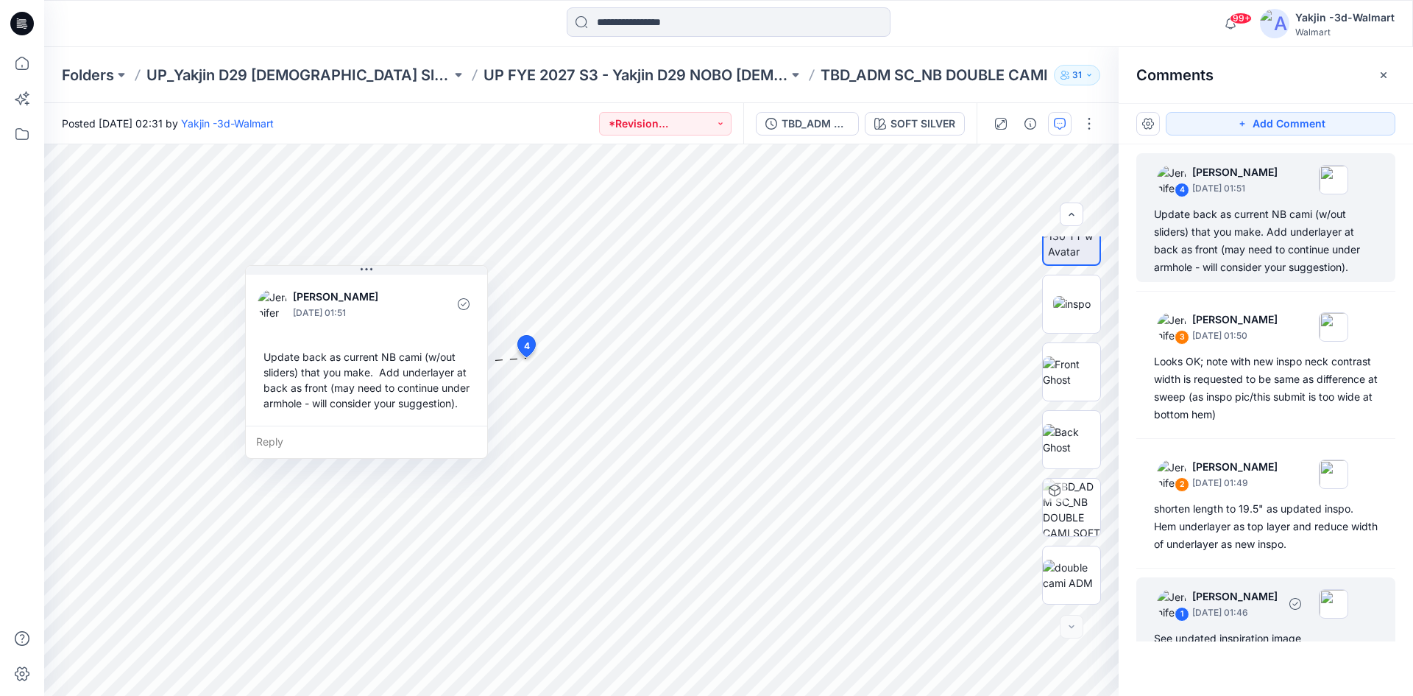
click at [1249, 597] on p "[PERSON_NAME]" at bounding box center [1234, 596] width 85 height 18
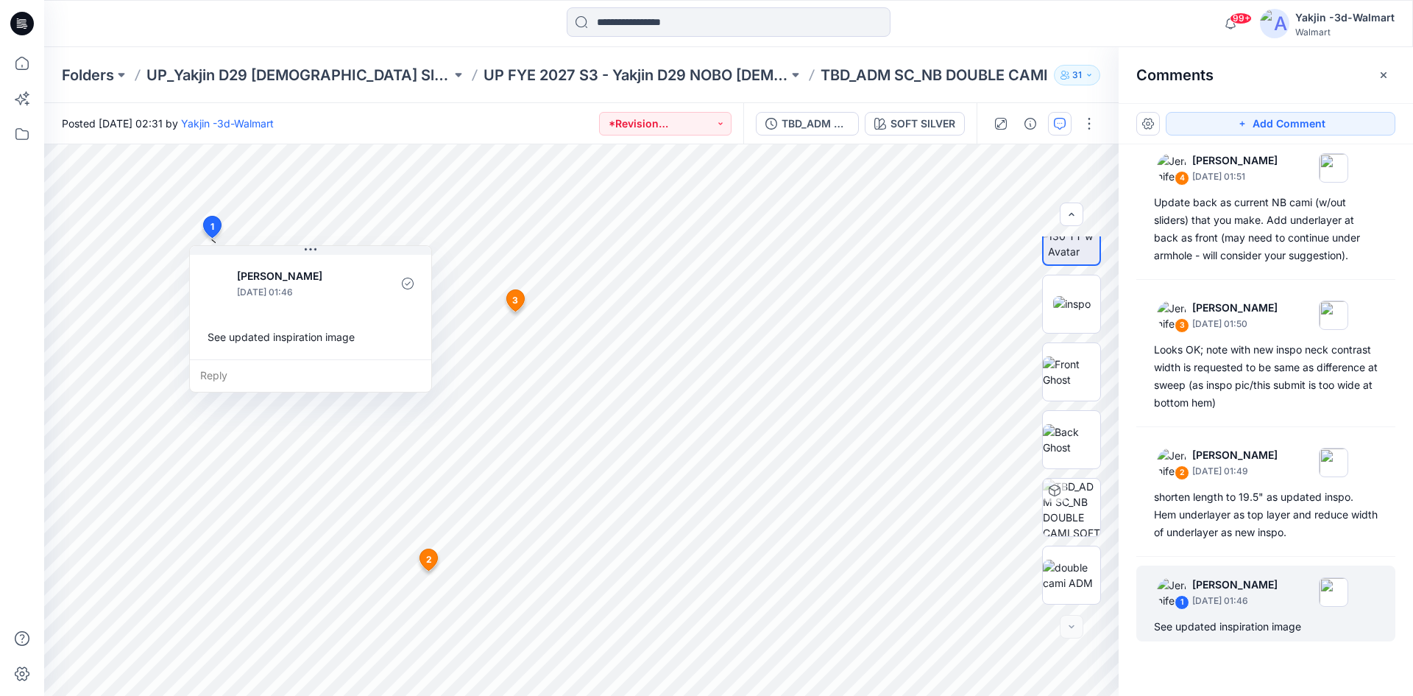
scroll to position [21, 0]
